Goal: Task Accomplishment & Management: Use online tool/utility

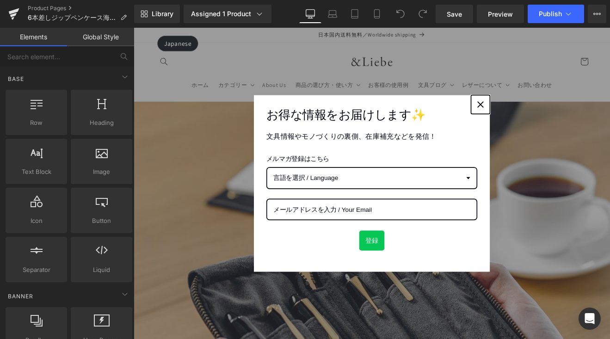
click at [542, 114] on div "Close" at bounding box center [541, 118] width 15 height 15
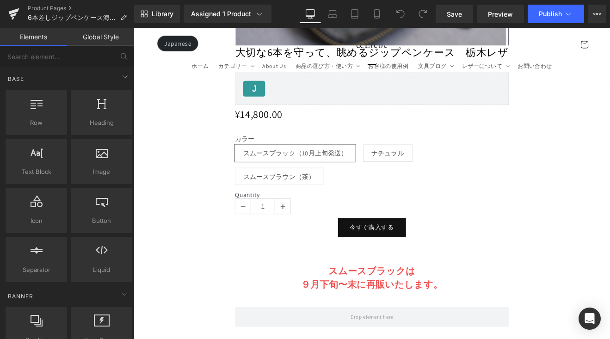
scroll to position [1161, 0]
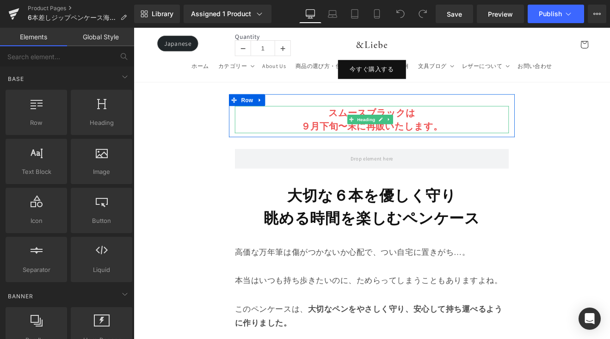
click at [370, 140] on strong "９月下旬〜末に再販いたします。" at bounding box center [413, 144] width 167 height 14
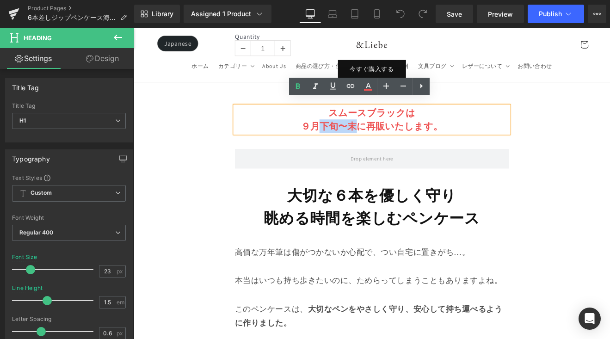
drag, startPoint x: 395, startPoint y: 138, endPoint x: 353, endPoint y: 138, distance: 42.1
click at [353, 138] on strong "９月下旬〜末に再販いたします。" at bounding box center [413, 144] width 167 height 14
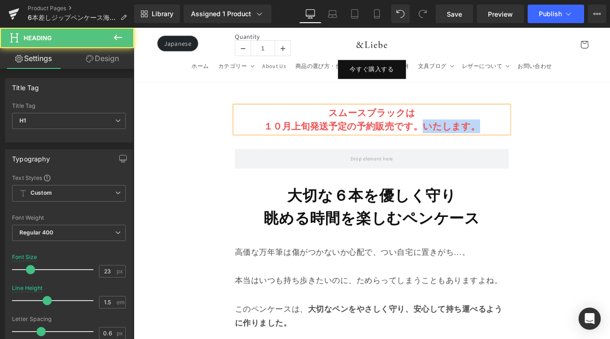
drag, startPoint x: 472, startPoint y: 134, endPoint x: 541, endPoint y: 134, distance: 69.0
click at [541, 136] on h1 "１０月上旬発送予定の予約販売です。いたします。" at bounding box center [414, 144] width 322 height 16
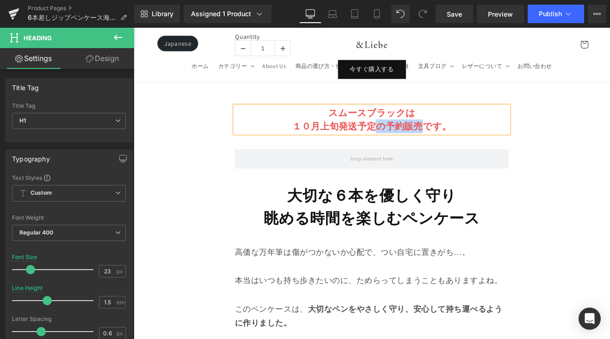
drag, startPoint x: 468, startPoint y: 137, endPoint x: 420, endPoint y: 138, distance: 48.1
click at [420, 138] on strong "１０月上旬発送予定の予約販売です。" at bounding box center [413, 144] width 187 height 14
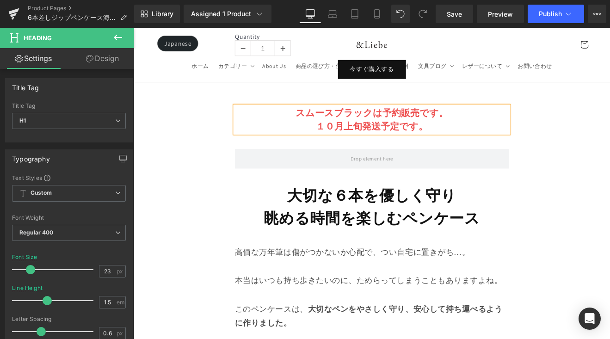
click at [455, 139] on strong "１０月上旬発送予定です。" at bounding box center [414, 144] width 132 height 14
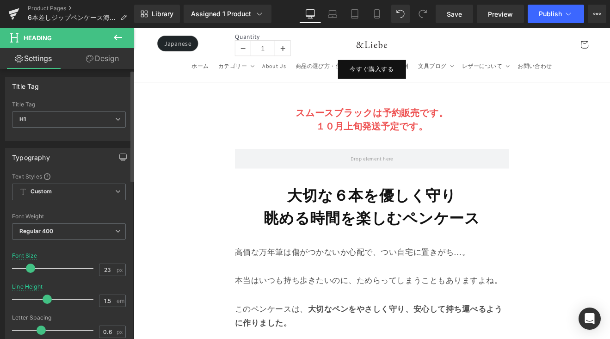
scroll to position [2, 0]
click at [380, 19] on link "Mobile" at bounding box center [377, 14] width 22 height 19
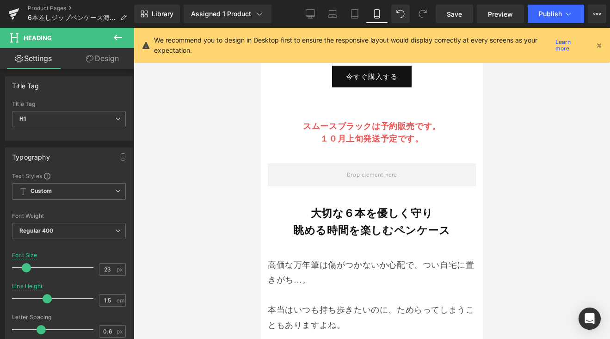
scroll to position [689, 0]
click at [385, 120] on div "スムースブラックは予約販売です。 １０月上旬発送予定です。 Heading" at bounding box center [372, 132] width 208 height 25
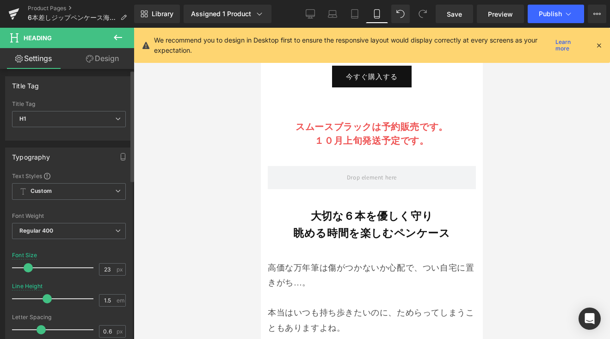
click at [25, 269] on span at bounding box center [28, 267] width 9 height 9
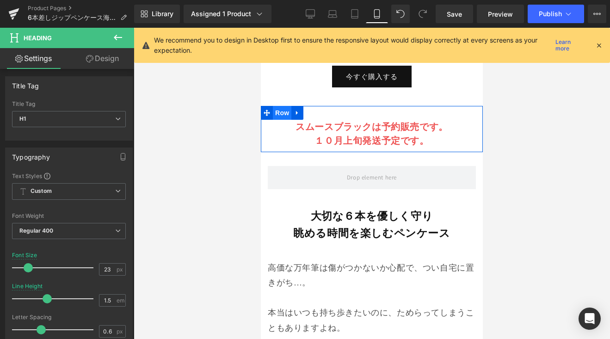
click at [280, 106] on span "Row" at bounding box center [282, 113] width 19 height 14
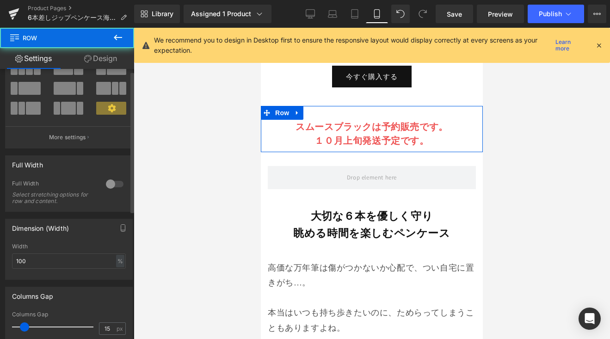
scroll to position [187, 0]
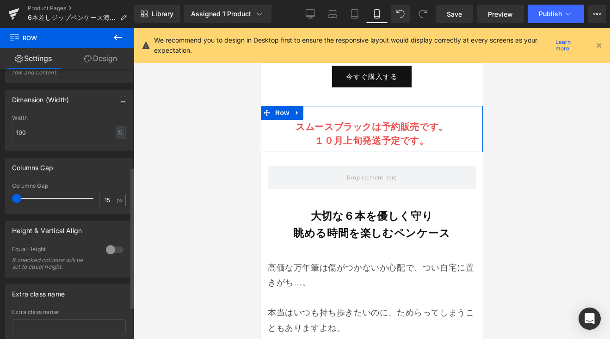
drag, startPoint x: 27, startPoint y: 197, endPoint x: 5, endPoint y: 197, distance: 22.2
click at [5, 197] on div "Columns Gap 15px Columns Gap 15 px" at bounding box center [69, 186] width 128 height 56
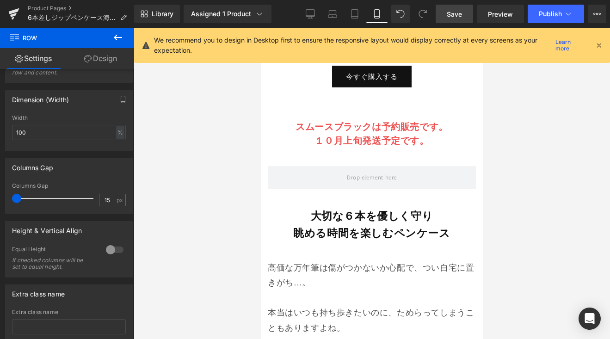
click at [454, 12] on span "Save" at bounding box center [454, 14] width 15 height 10
click at [537, 18] on button "Publish" at bounding box center [556, 14] width 56 height 19
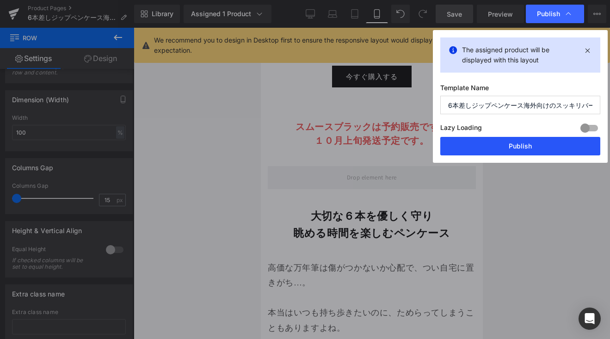
click at [535, 147] on button "Publish" at bounding box center [521, 146] width 160 height 19
